Goal: Navigation & Orientation: Find specific page/section

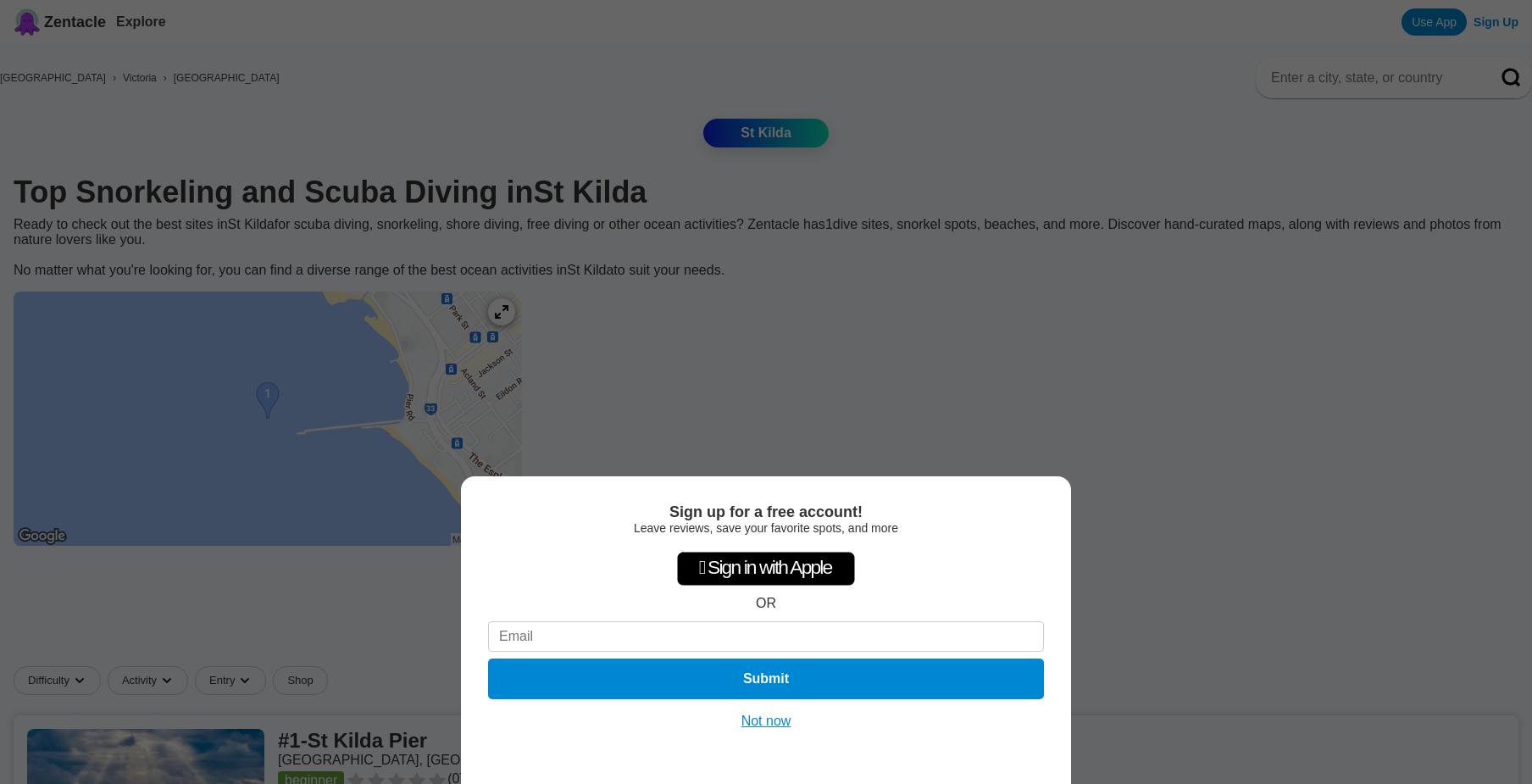
scroll to position [325, 0]
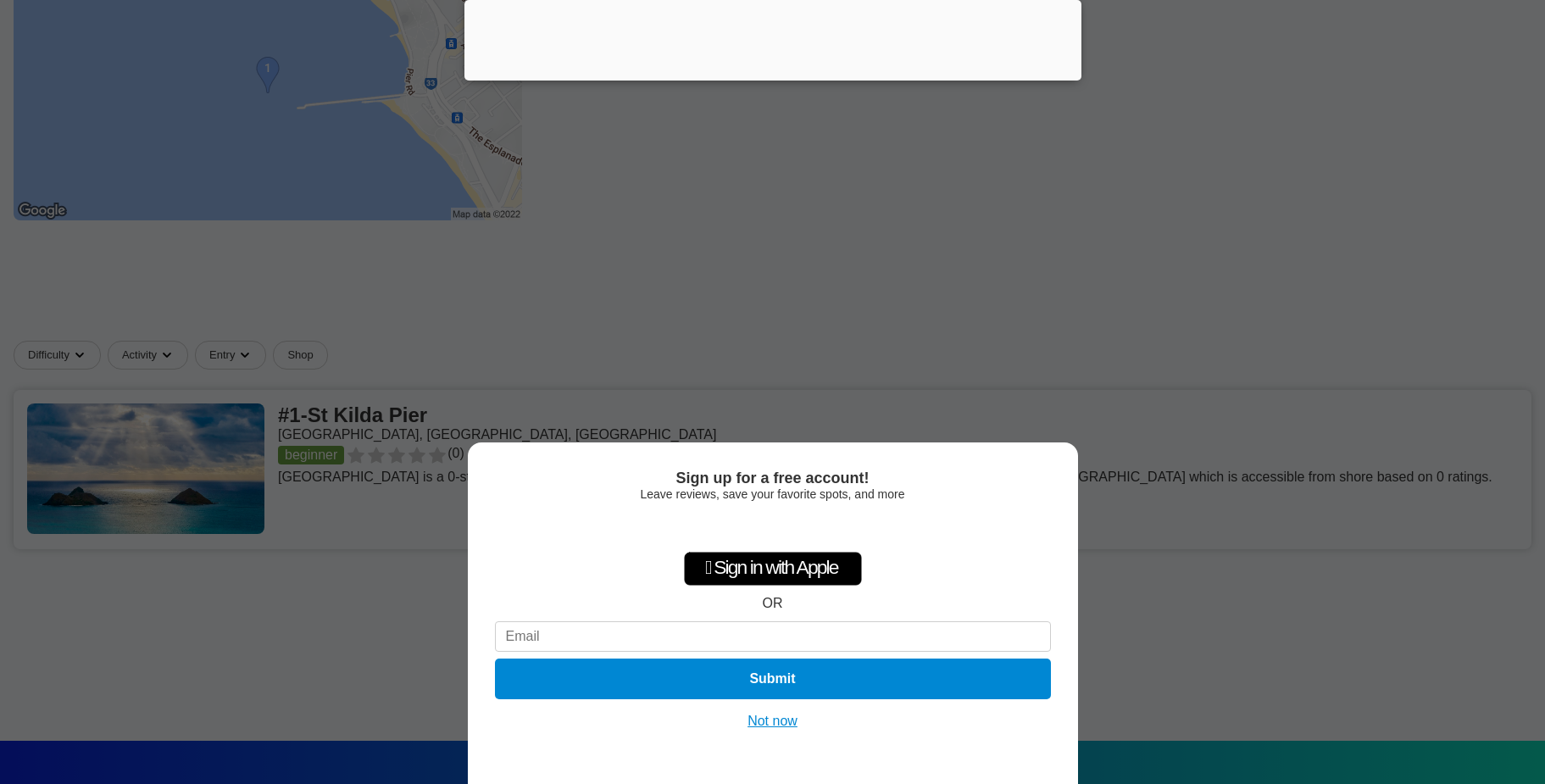
click at [318, 116] on div "Sign up for a free account! Leave reviews, save your favorite spots, and more …" at bounding box center [772, 392] width 1545 height 784
click at [352, 157] on div "Sign up for a free account! Leave reviews, save your favorite spots, and more …" at bounding box center [772, 392] width 1545 height 784
click at [784, 720] on button "Not now" at bounding box center [773, 720] width 60 height 17
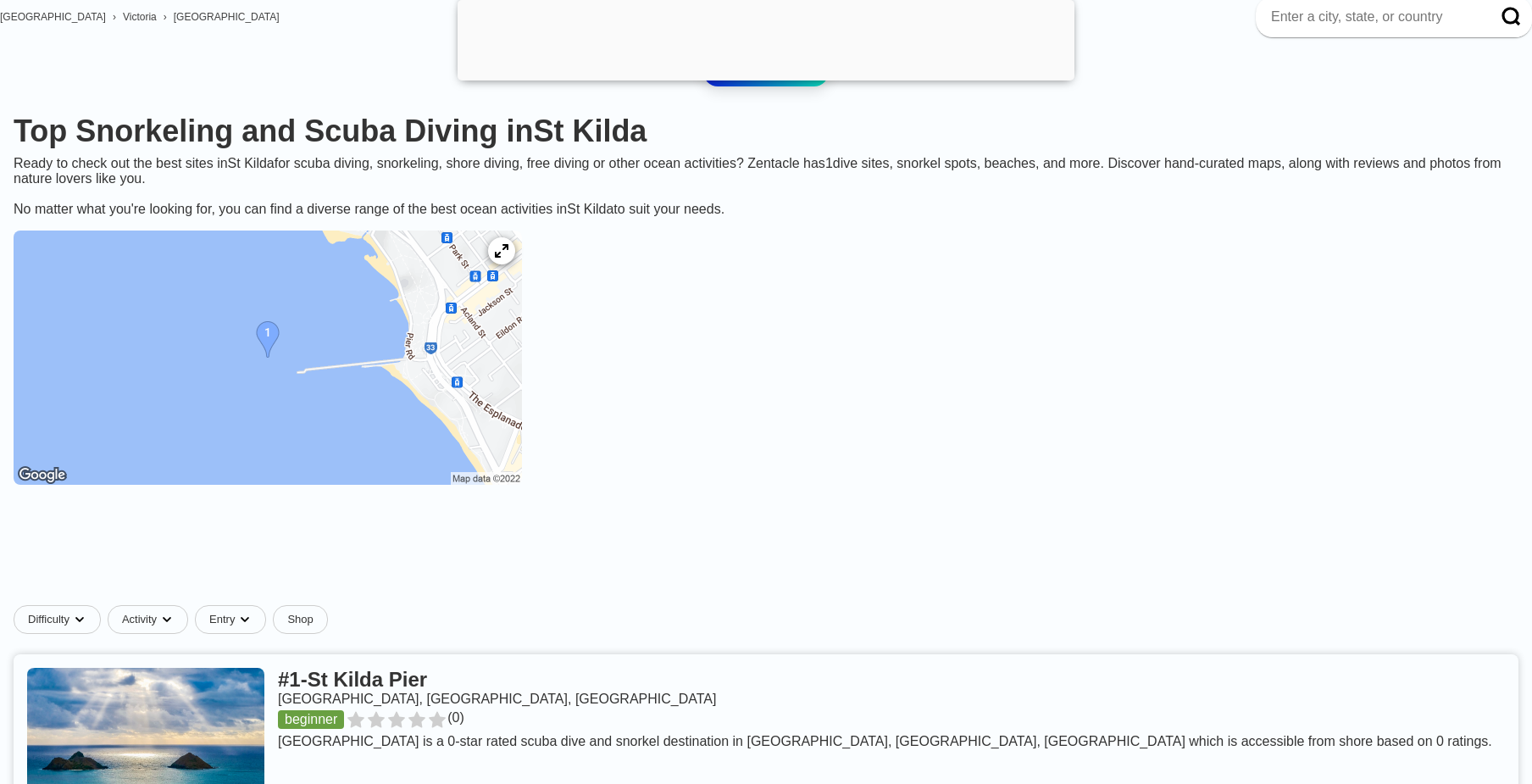
scroll to position [0, 0]
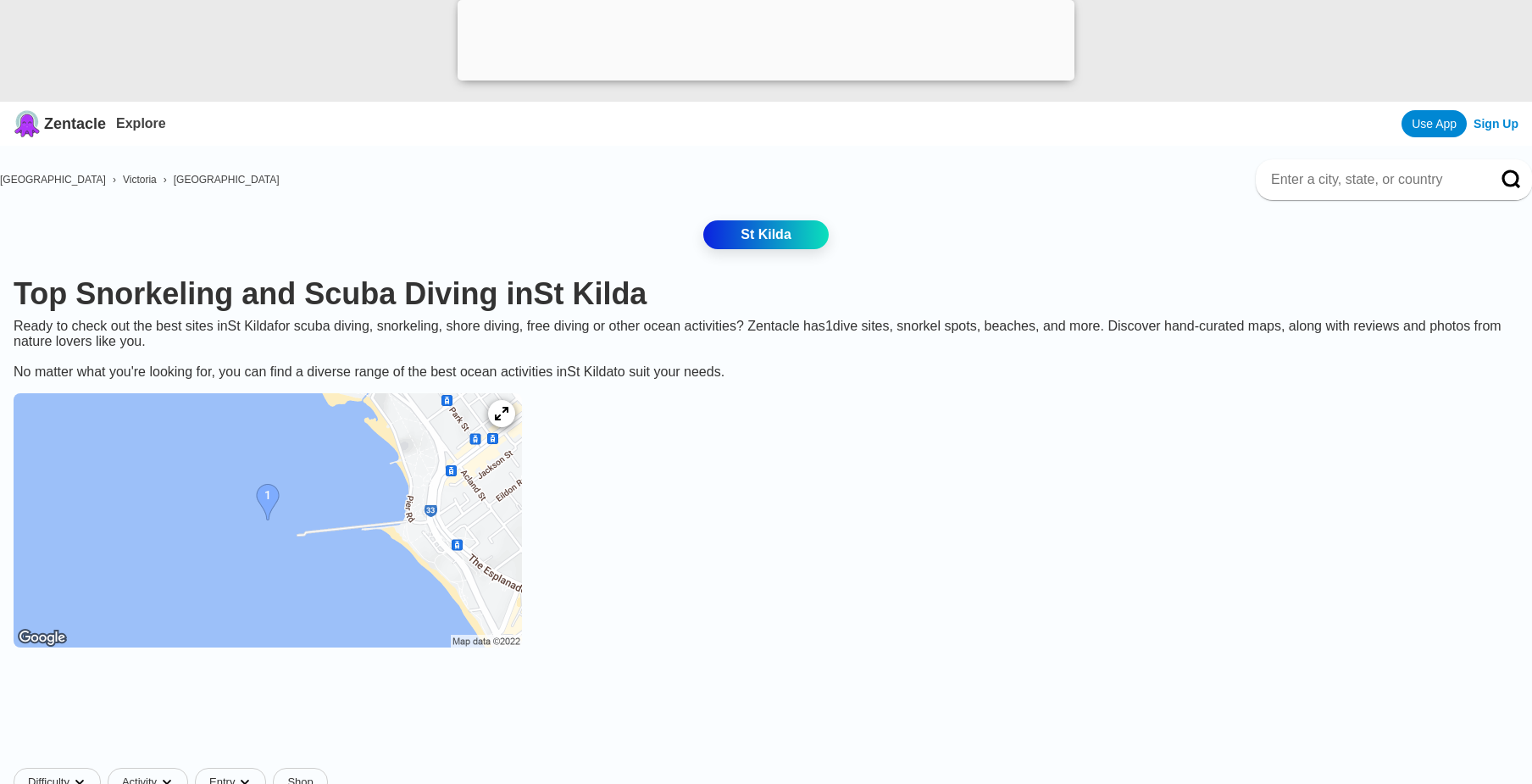
click at [411, 491] on img at bounding box center [268, 520] width 509 height 254
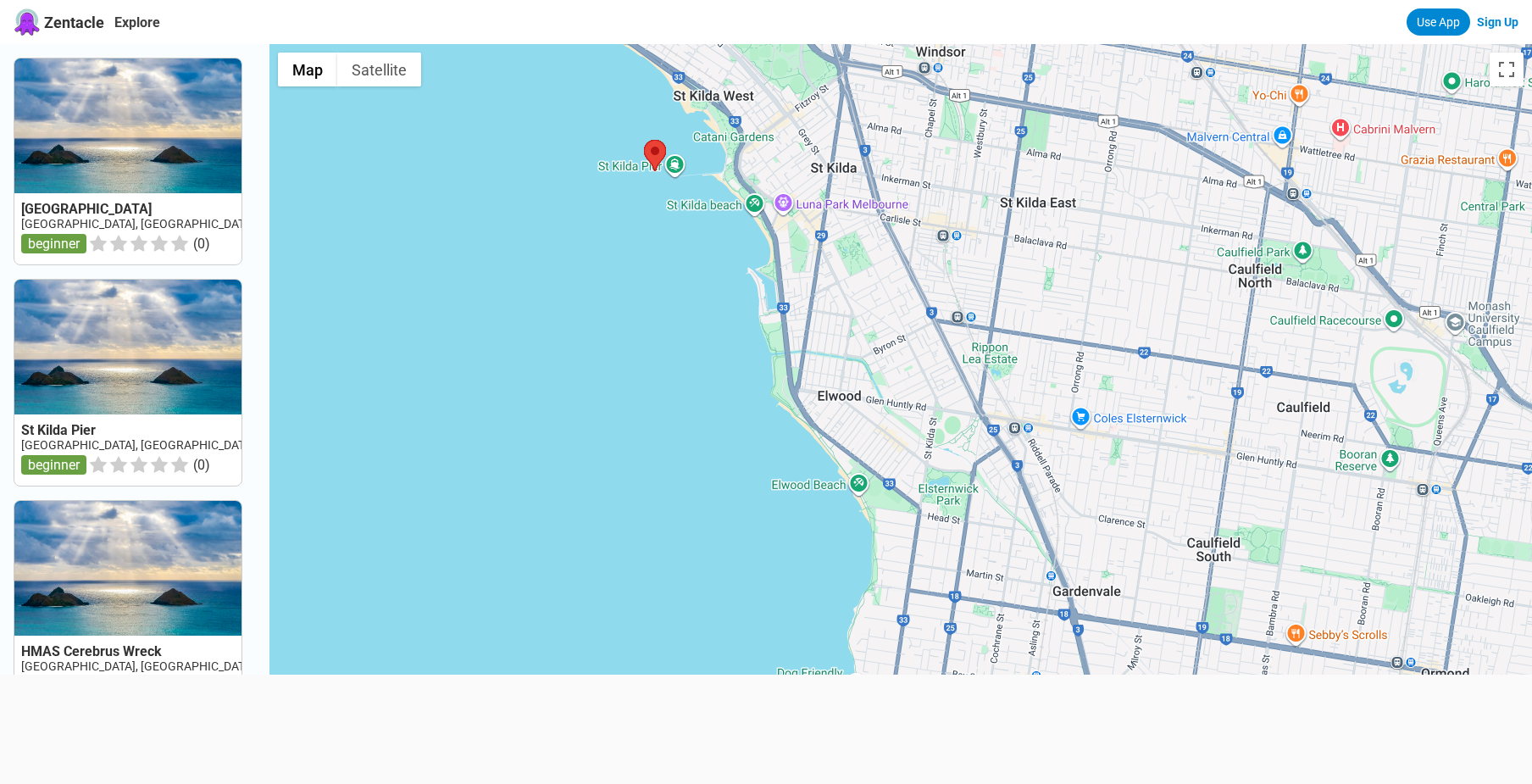
drag, startPoint x: 931, startPoint y: 304, endPoint x: 964, endPoint y: 501, distance: 199.7
click at [964, 501] on div at bounding box center [901, 436] width 1263 height 784
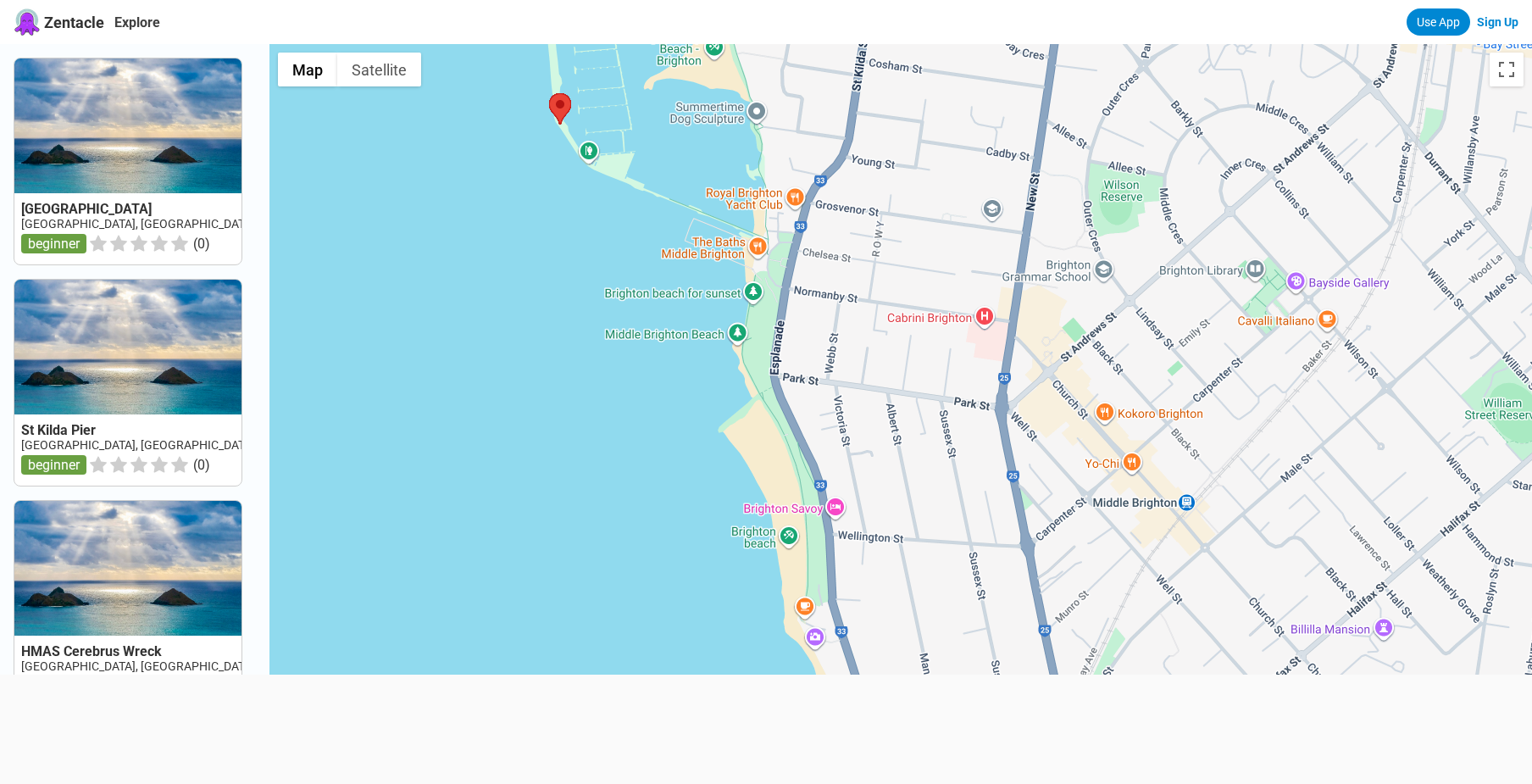
drag, startPoint x: 774, startPoint y: 370, endPoint x: 789, endPoint y: 185, distance: 185.6
click at [789, 185] on div at bounding box center [901, 436] width 1263 height 784
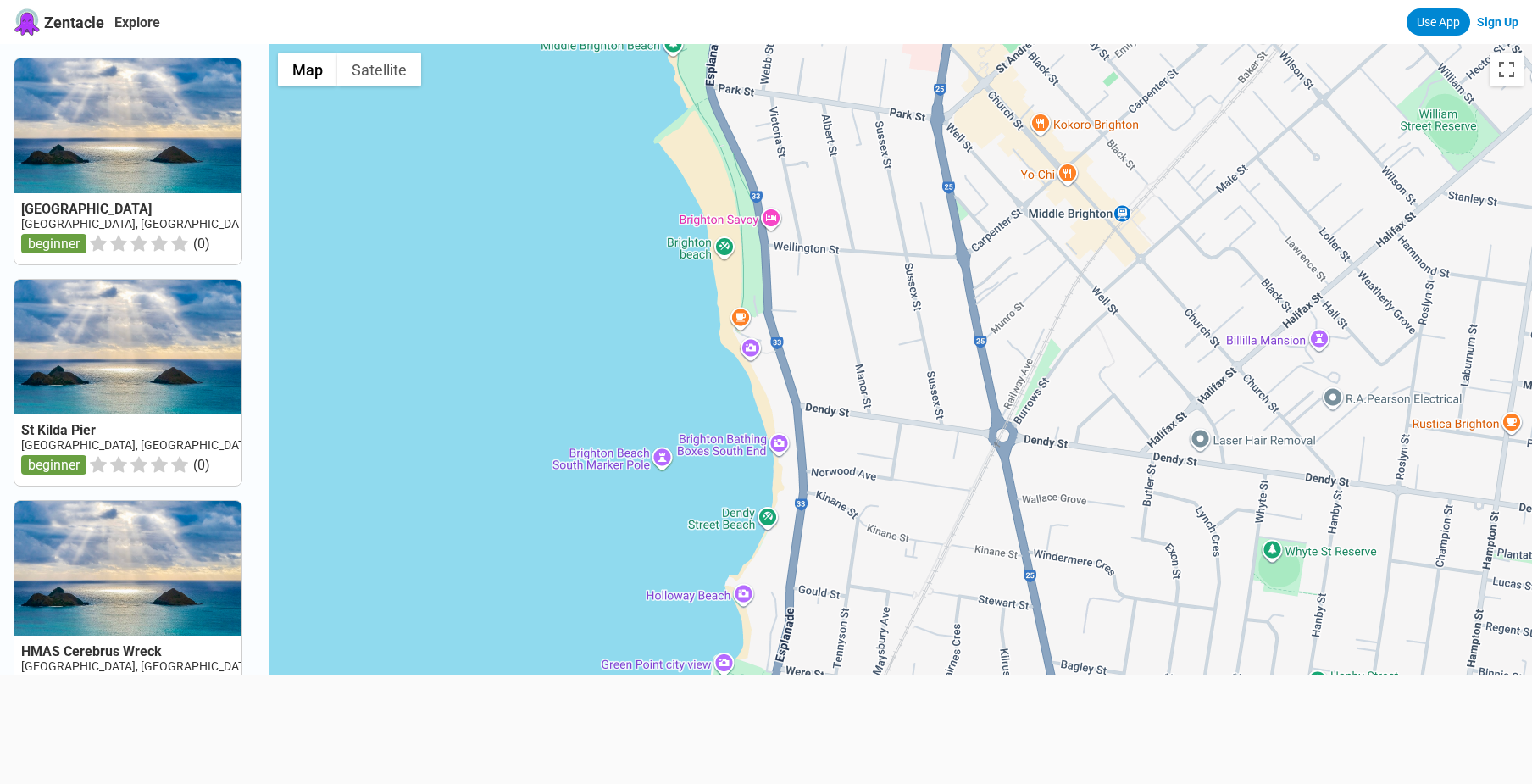
drag, startPoint x: 805, startPoint y: 537, endPoint x: 736, endPoint y: 247, distance: 298.1
click at [736, 247] on div at bounding box center [901, 436] width 1263 height 784
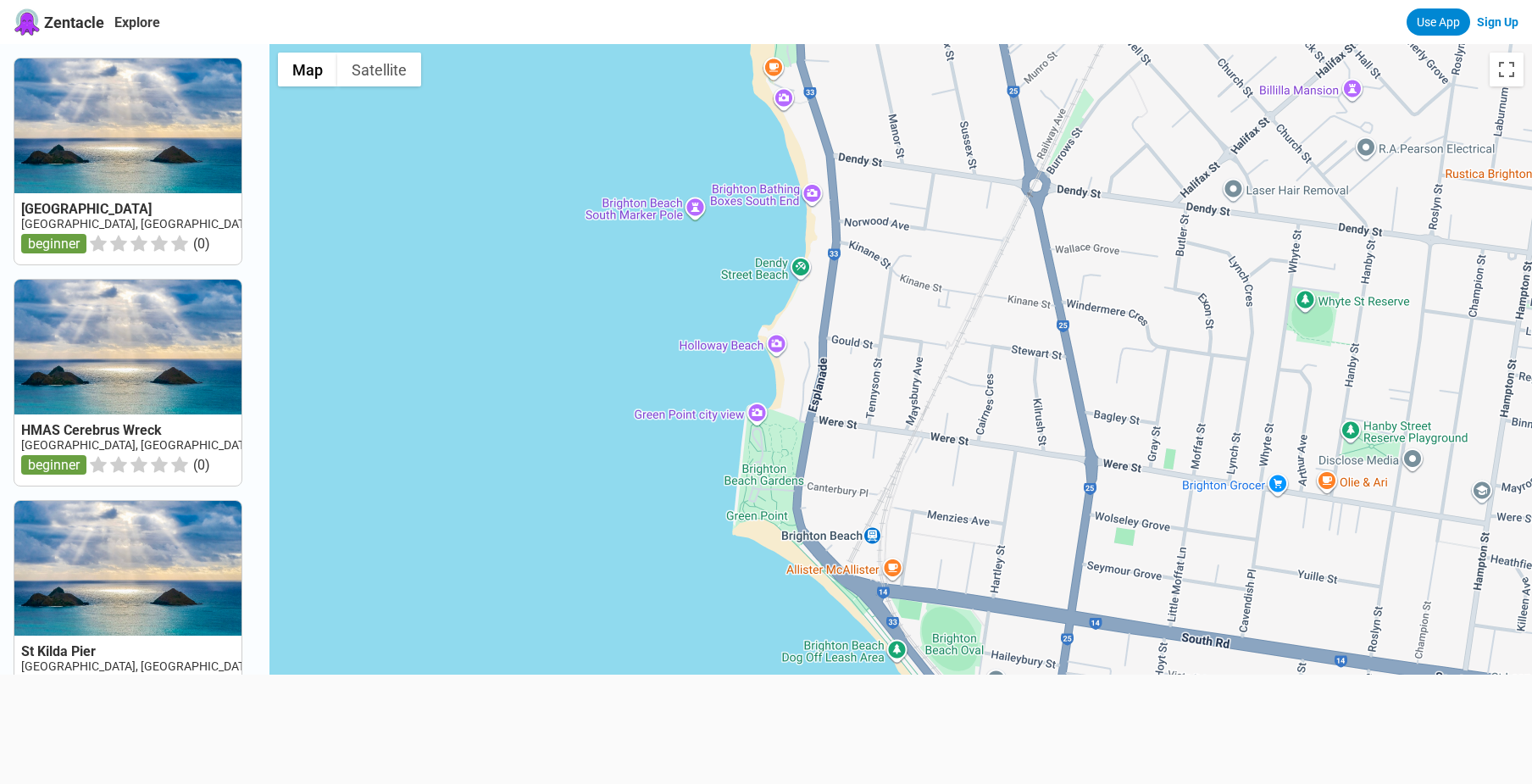
drag, startPoint x: 798, startPoint y: 513, endPoint x: 838, endPoint y: 251, distance: 265.0
click at [838, 251] on div at bounding box center [901, 436] width 1263 height 784
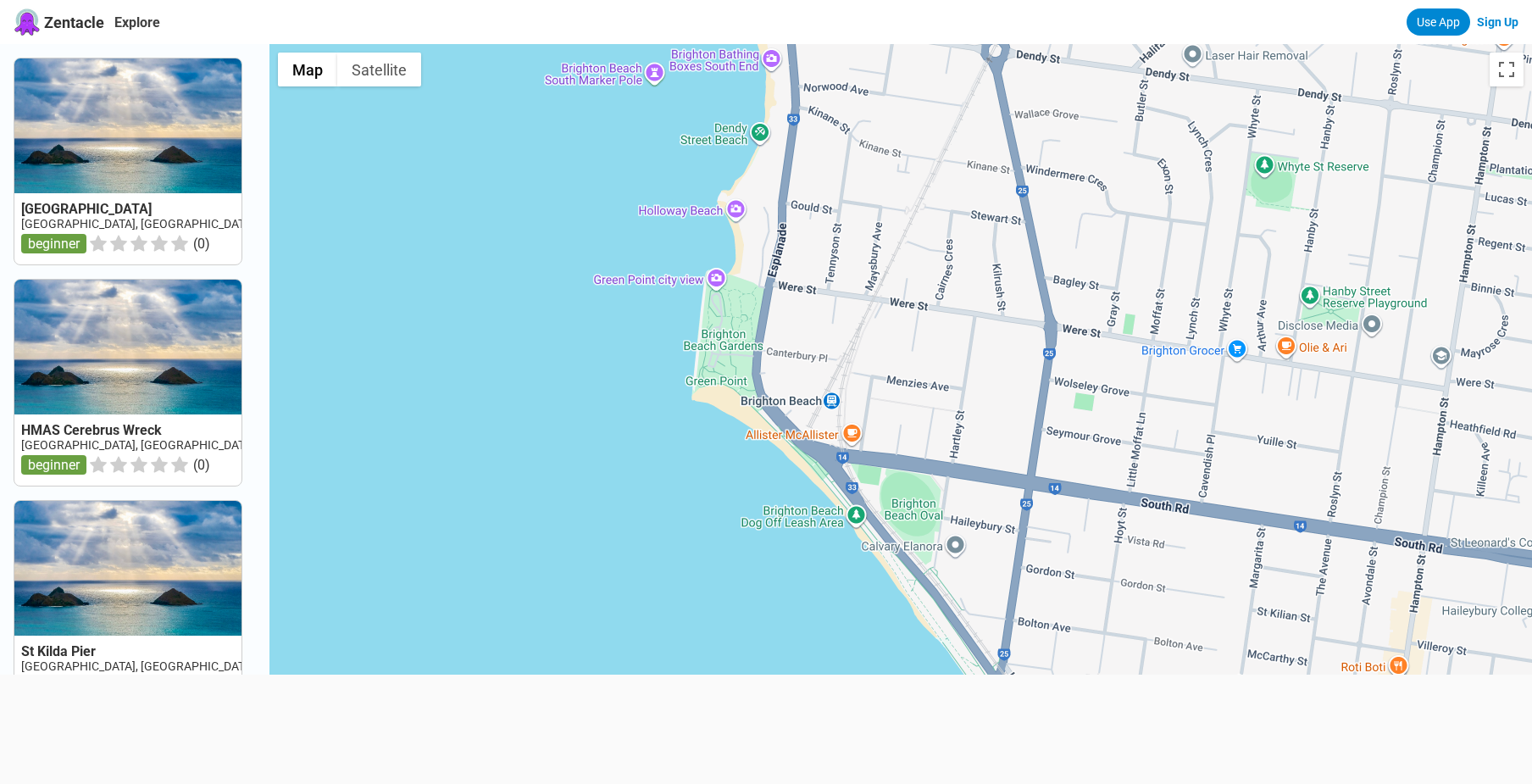
drag, startPoint x: 882, startPoint y: 551, endPoint x: 835, endPoint y: 427, distance: 132.6
click at [835, 427] on div at bounding box center [901, 436] width 1263 height 784
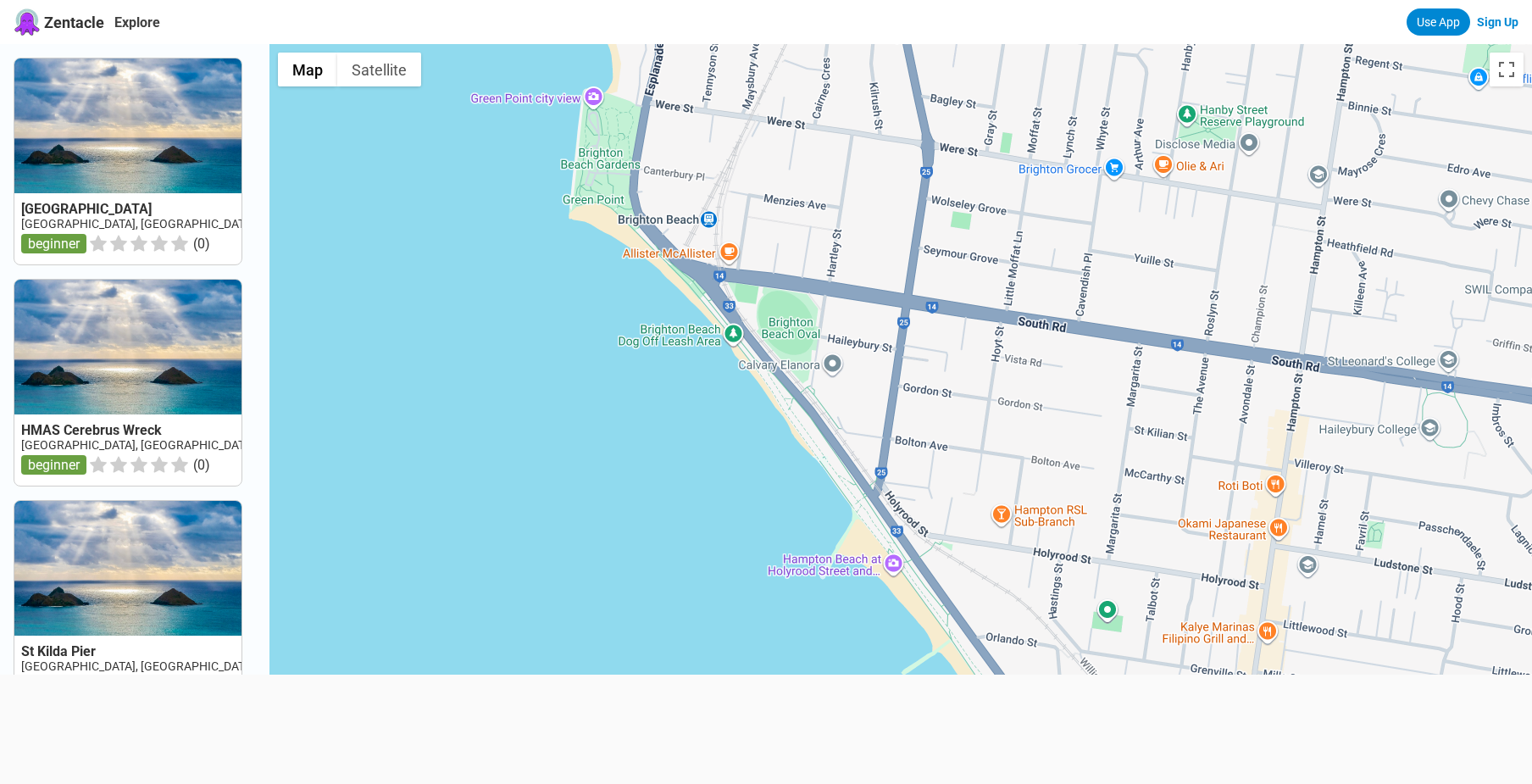
drag, startPoint x: 872, startPoint y: 570, endPoint x: 744, endPoint y: 380, distance: 229.1
click at [744, 380] on div at bounding box center [901, 436] width 1263 height 784
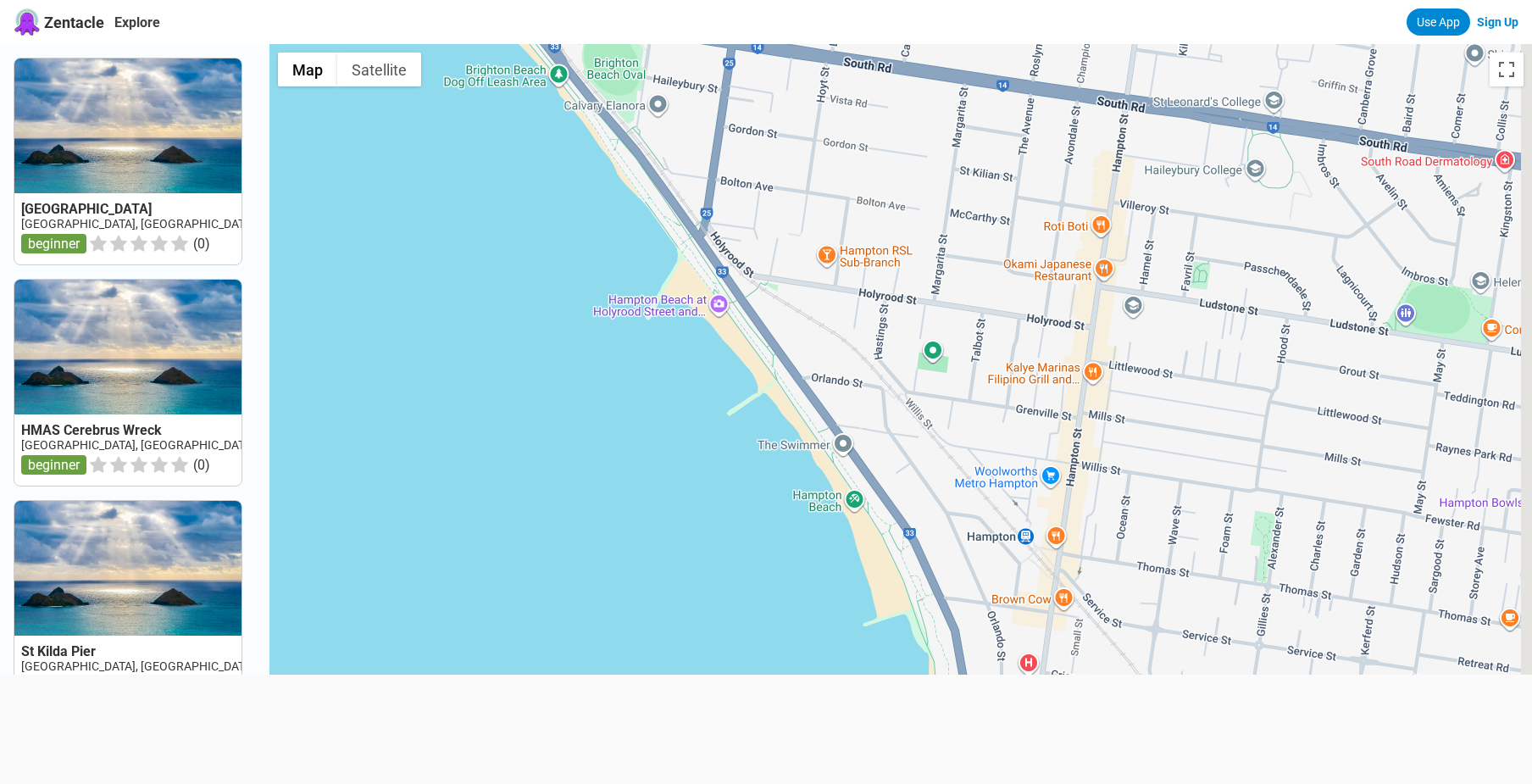
drag, startPoint x: 924, startPoint y: 637, endPoint x: 749, endPoint y: 378, distance: 312.6
click at [750, 378] on div at bounding box center [901, 436] width 1263 height 784
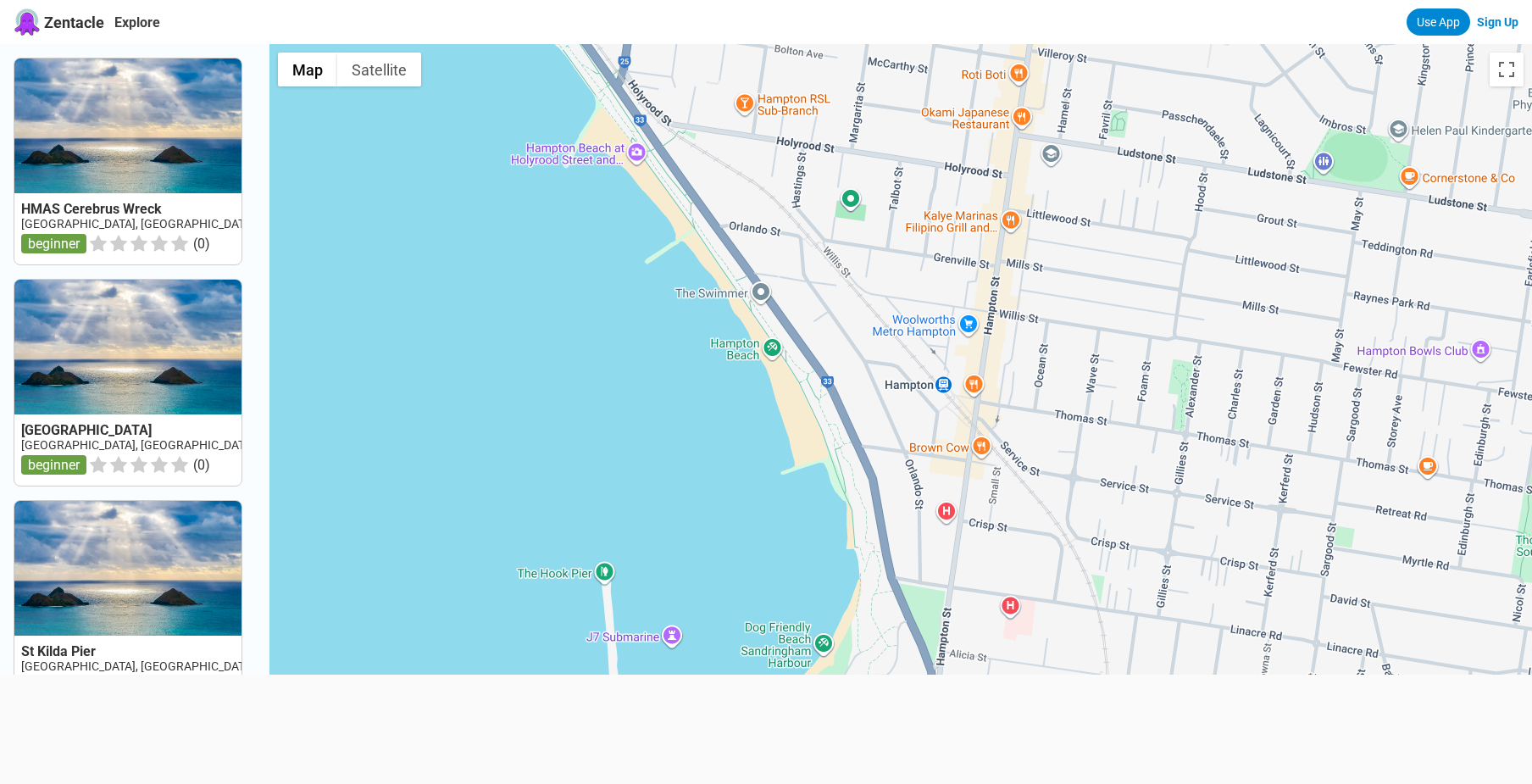
drag, startPoint x: 893, startPoint y: 584, endPoint x: 822, endPoint y: 453, distance: 149.0
click at [823, 453] on div at bounding box center [901, 436] width 1263 height 784
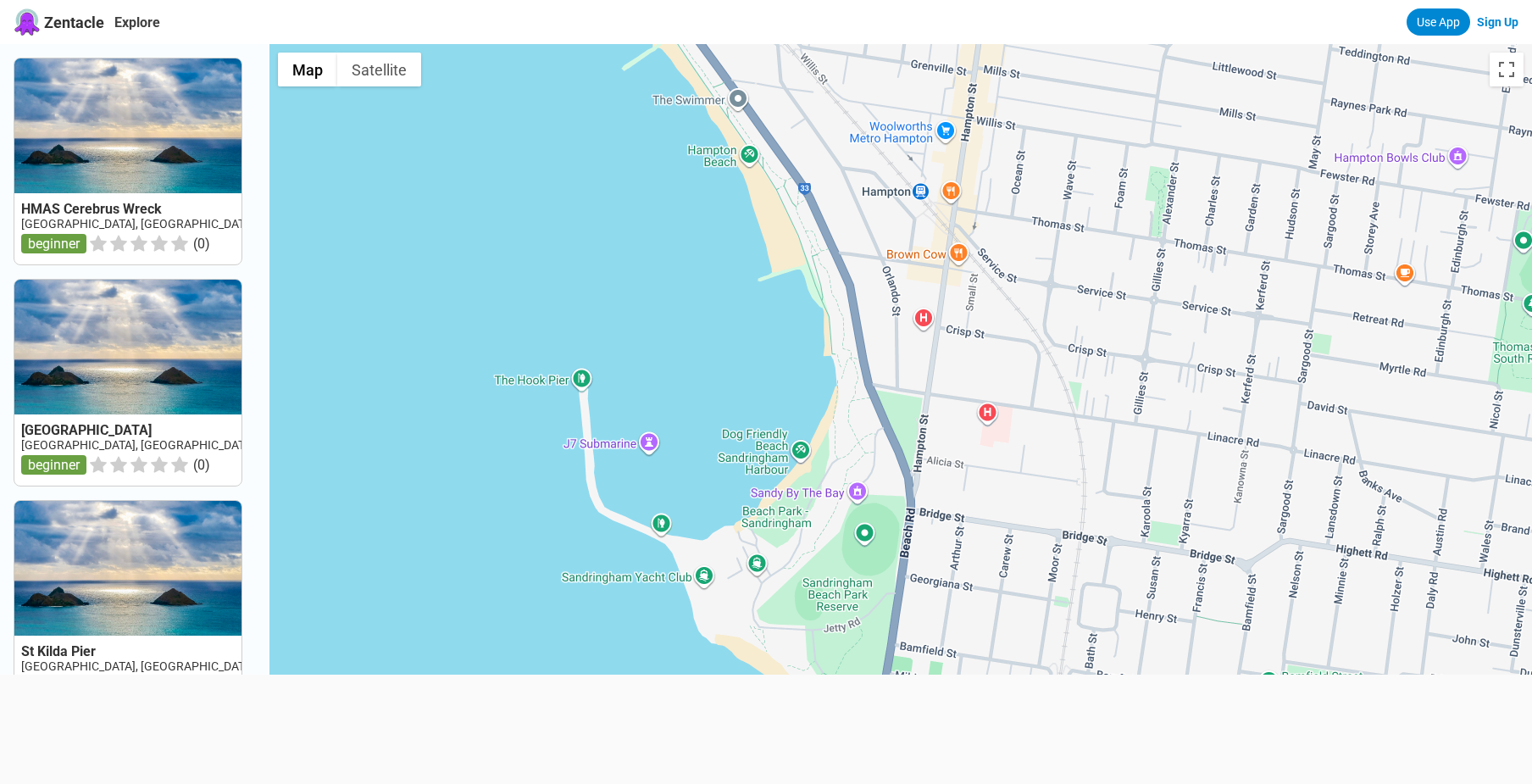
drag, startPoint x: 872, startPoint y: 604, endPoint x: 851, endPoint y: 407, distance: 198.1
click at [851, 407] on div at bounding box center [901, 436] width 1263 height 784
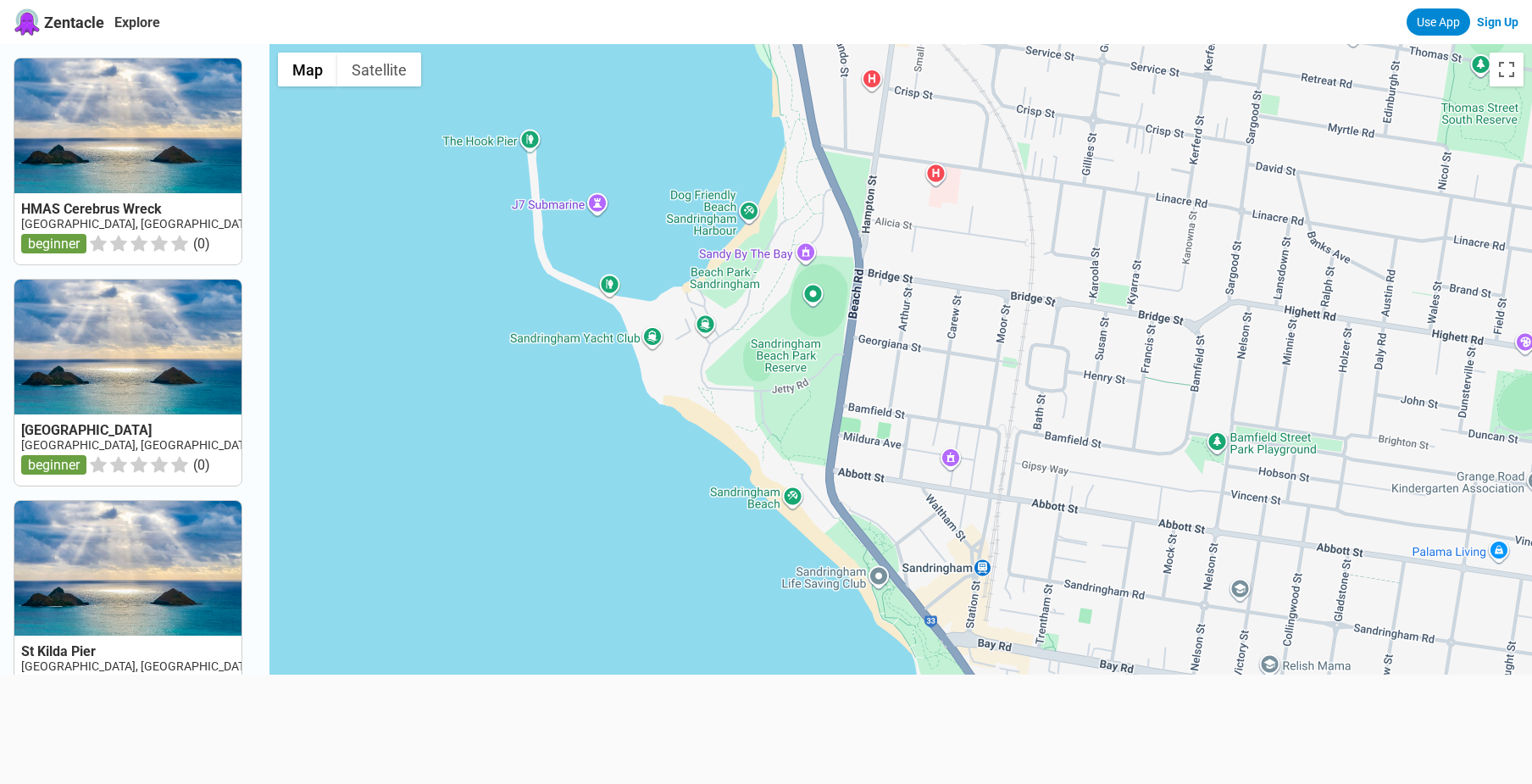
drag, startPoint x: 831, startPoint y: 595, endPoint x: 780, endPoint y: 365, distance: 235.6
click at [780, 365] on div at bounding box center [901, 436] width 1263 height 784
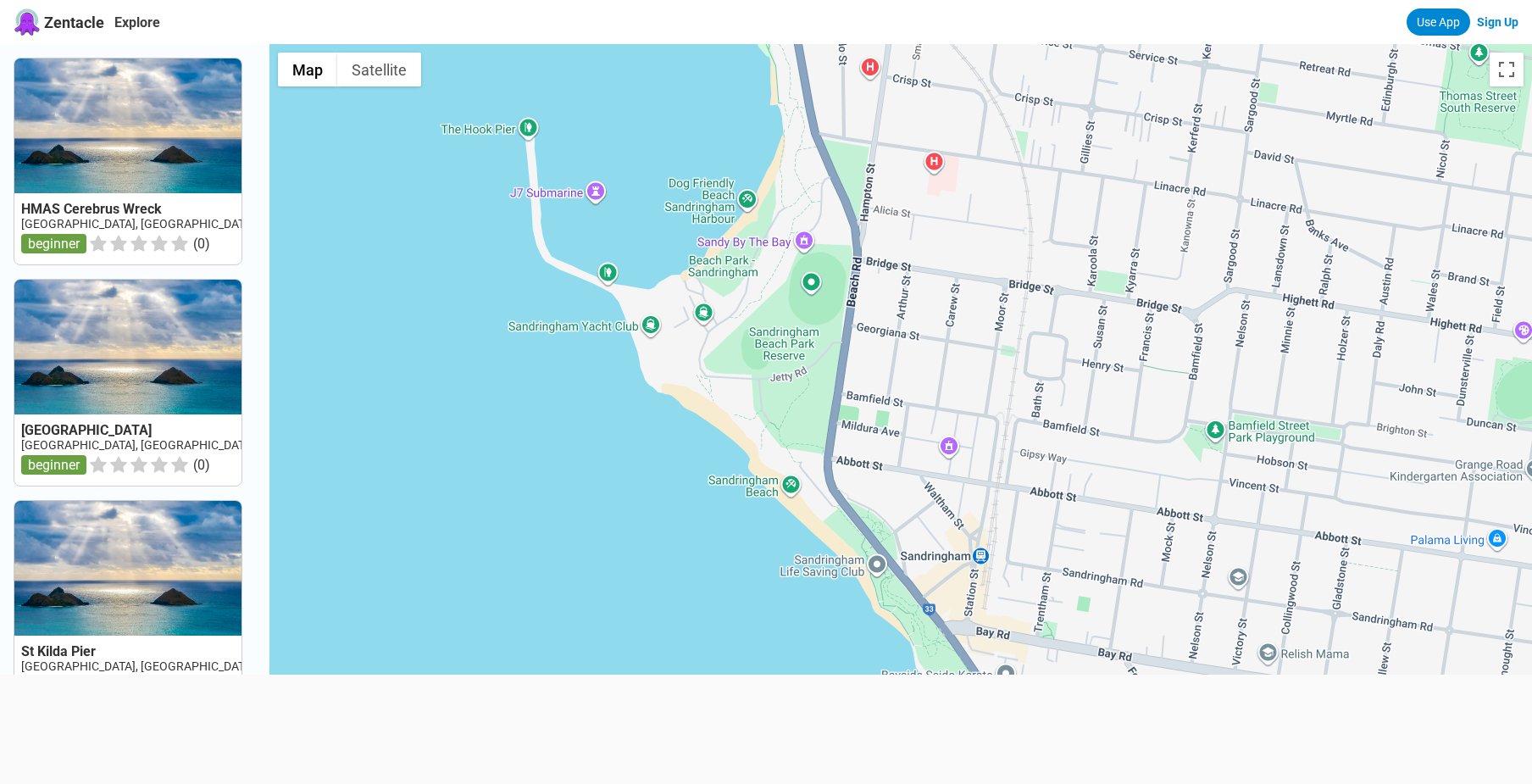
drag, startPoint x: 887, startPoint y: 619, endPoint x: 885, endPoint y: 607, distance: 12.2
click at [885, 607] on div at bounding box center [901, 436] width 1263 height 784
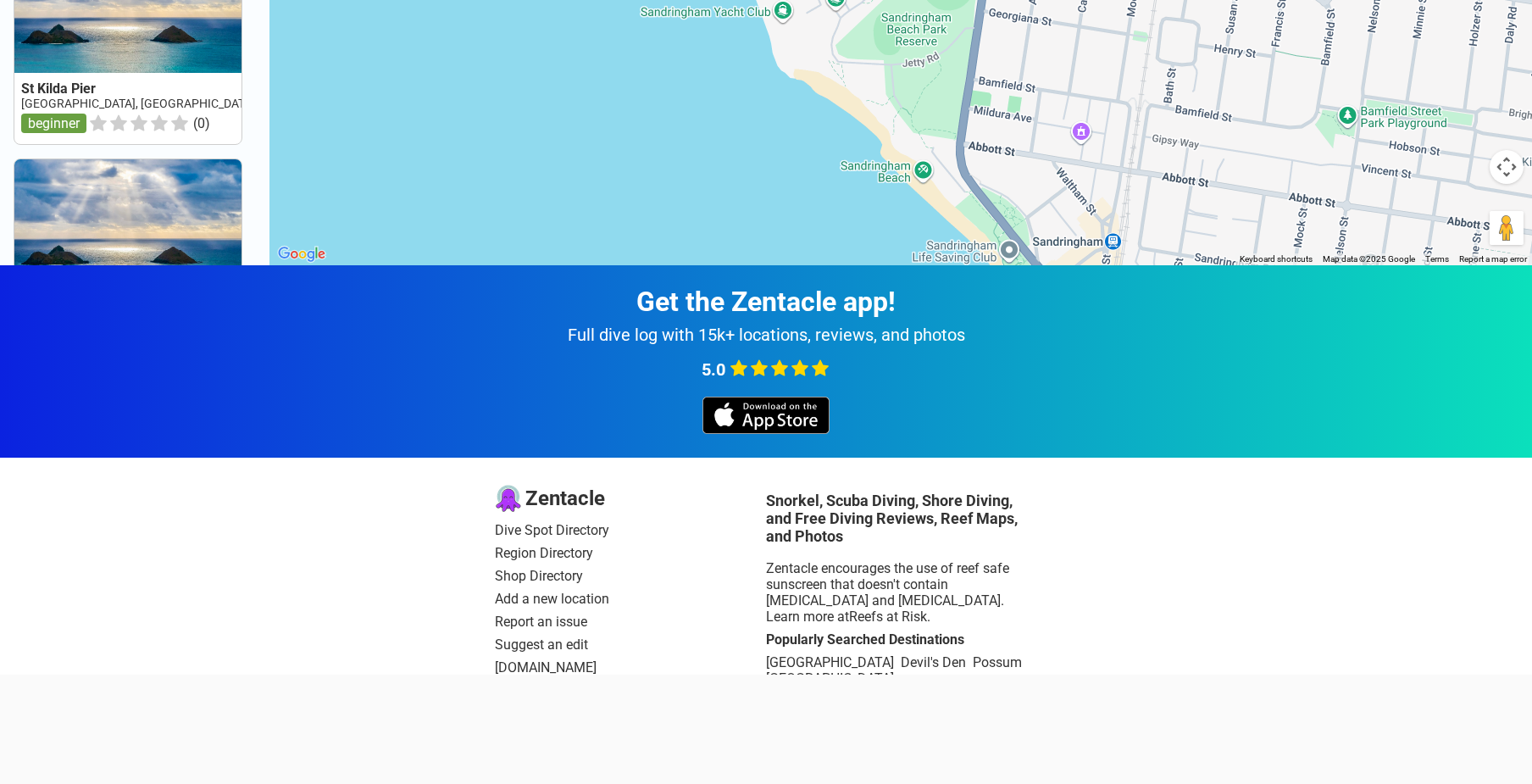
scroll to position [660, 0]
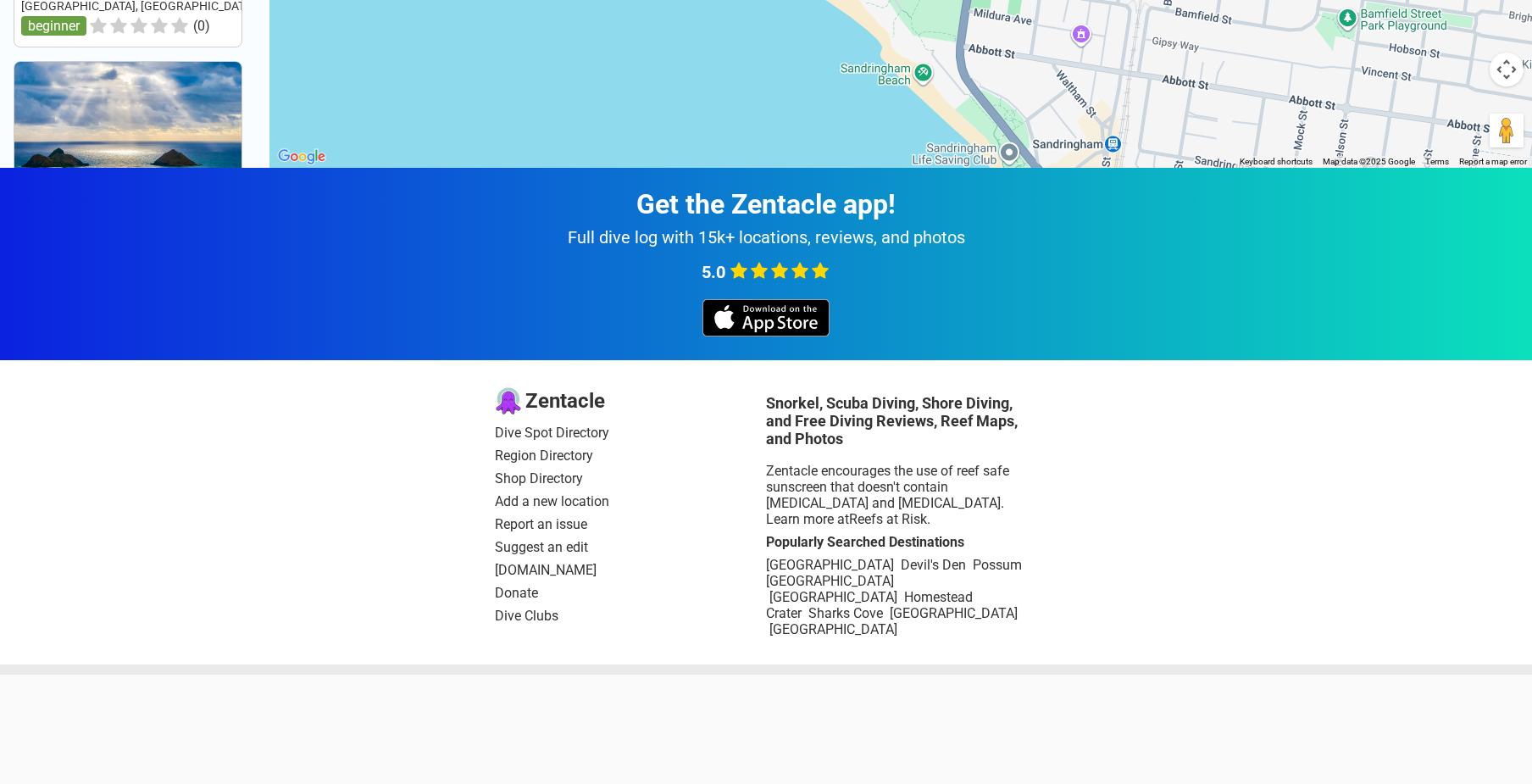
drag, startPoint x: 879, startPoint y: 584, endPoint x: 1076, endPoint y: 906, distance: 377.5
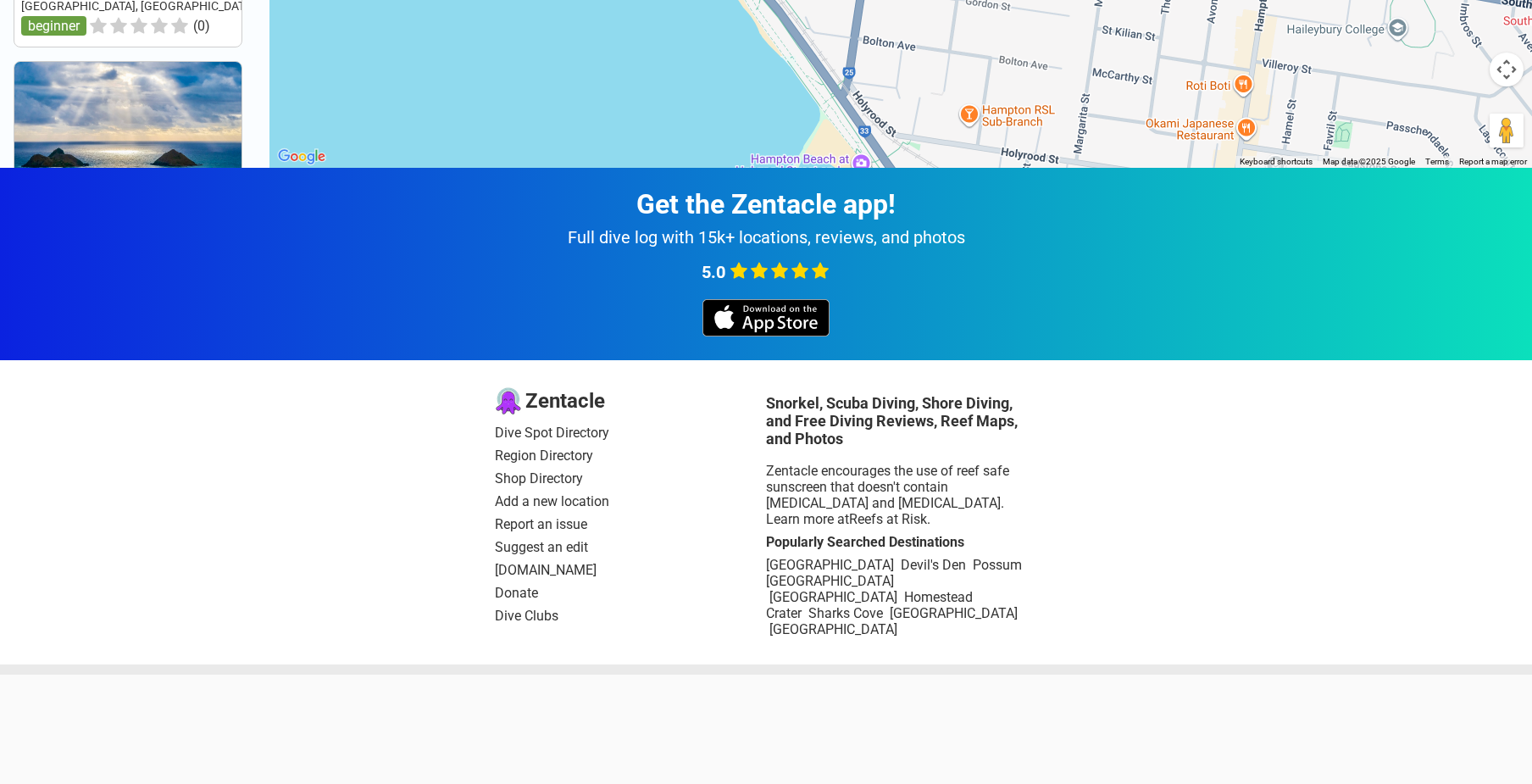
drag, startPoint x: 908, startPoint y: 73, endPoint x: 1016, endPoint y: 224, distance: 185.6
